Goal: Task Accomplishment & Management: Use online tool/utility

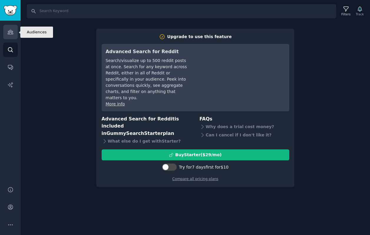
click at [7, 33] on icon "Sidebar" at bounding box center [10, 32] width 6 height 6
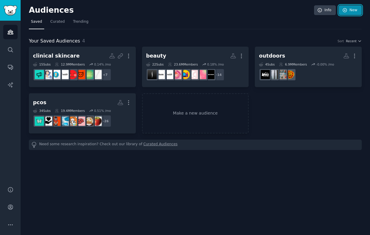
click at [352, 13] on link "New" at bounding box center [350, 10] width 23 height 10
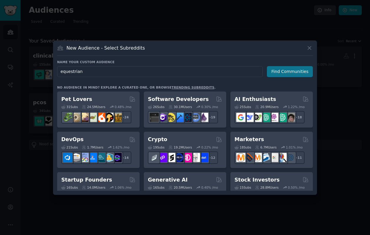
type input "equestrian"
click at [279, 72] on button "Find Communities" at bounding box center [290, 71] width 46 height 11
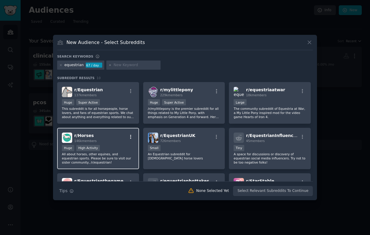
click at [130, 134] on icon "button" at bounding box center [130, 136] width 5 height 5
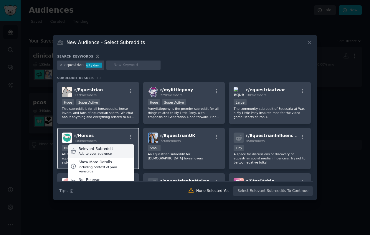
click at [114, 153] on div "Relevant Subreddit Add to your audience" at bounding box center [101, 151] width 66 height 14
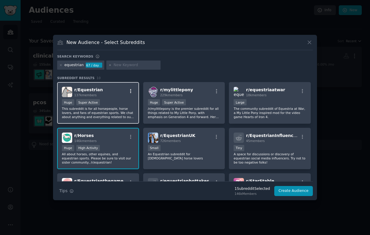
click at [129, 89] on icon "button" at bounding box center [130, 90] width 5 height 5
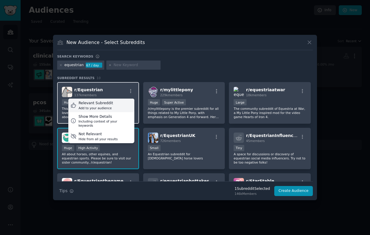
click at [124, 106] on div "Relevant Subreddit Add to your audience" at bounding box center [101, 105] width 66 height 14
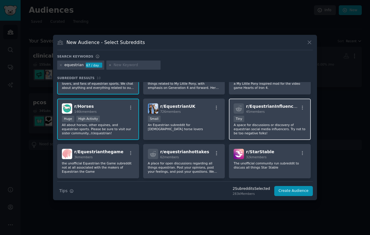
scroll to position [29, 0]
click at [300, 106] on icon "button" at bounding box center [302, 107] width 5 height 5
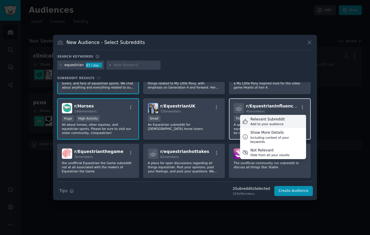
click at [293, 116] on div "Relevant Subreddit Add to your audience" at bounding box center [273, 122] width 66 height 14
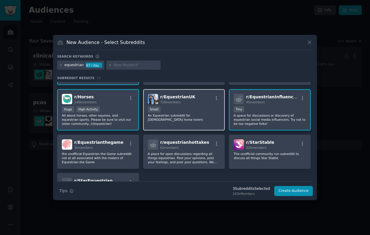
scroll to position [0, 0]
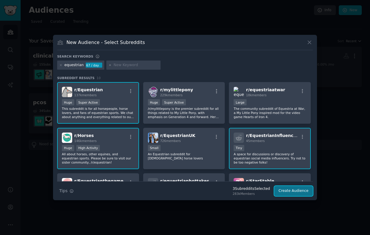
click at [287, 190] on button "Create Audience" at bounding box center [294, 191] width 39 height 10
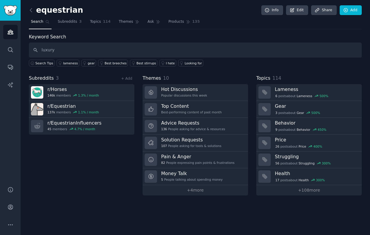
type input "luxury"
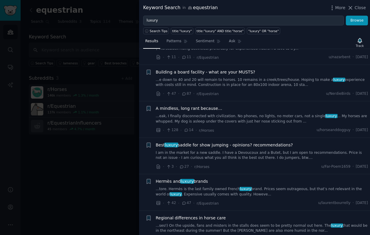
scroll to position [1547, 0]
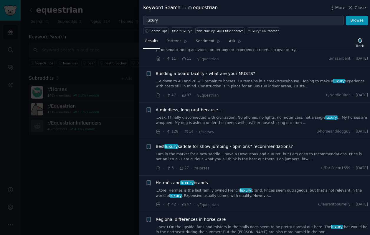
click at [259, 191] on div "Hermès and luxury brands ...tore. Hermès is the last family owned French luxury…" at bounding box center [262, 194] width 213 height 28
click at [258, 188] on link "...tore. Hermès is the last family owned French luxury brand. Prices seem outra…" at bounding box center [262, 193] width 213 height 10
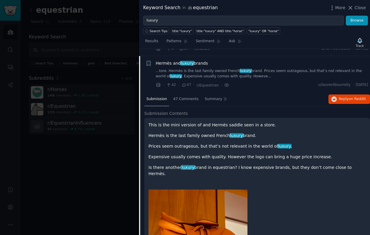
scroll to position [1647, 0]
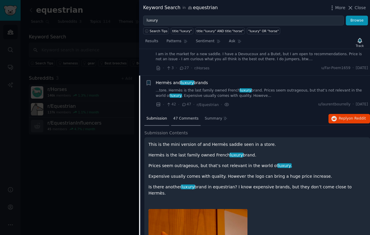
click at [185, 116] on span "47 Comments" at bounding box center [185, 118] width 25 height 5
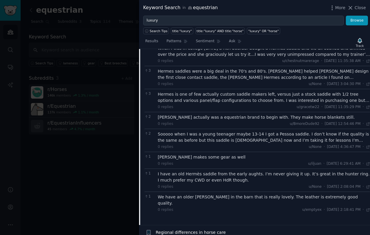
scroll to position [1919, 0]
